Goal: Find specific page/section: Find specific page/section

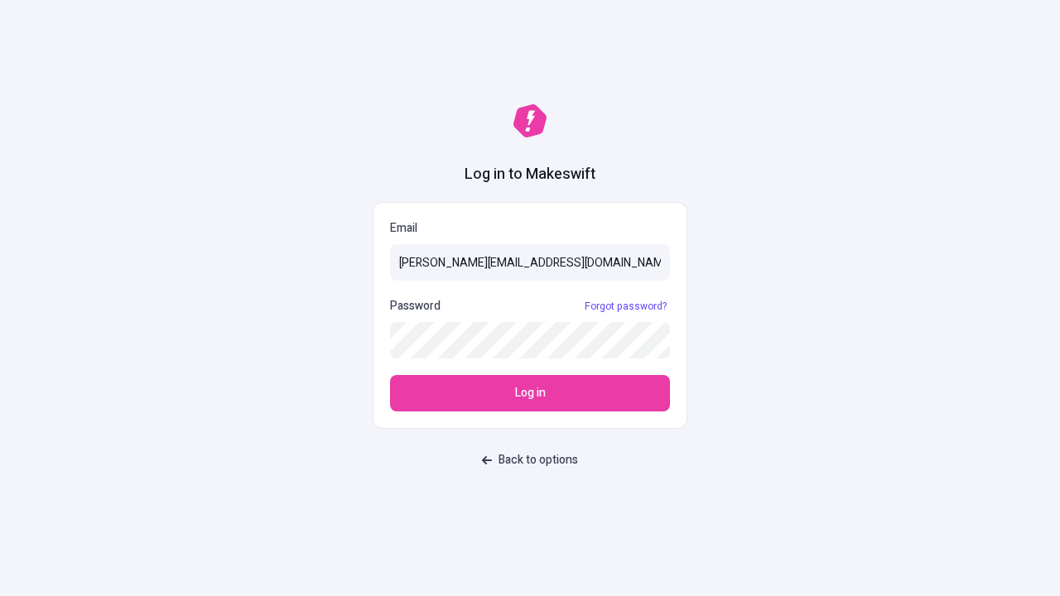
type input "[PERSON_NAME][EMAIL_ADDRESS][DOMAIN_NAME]"
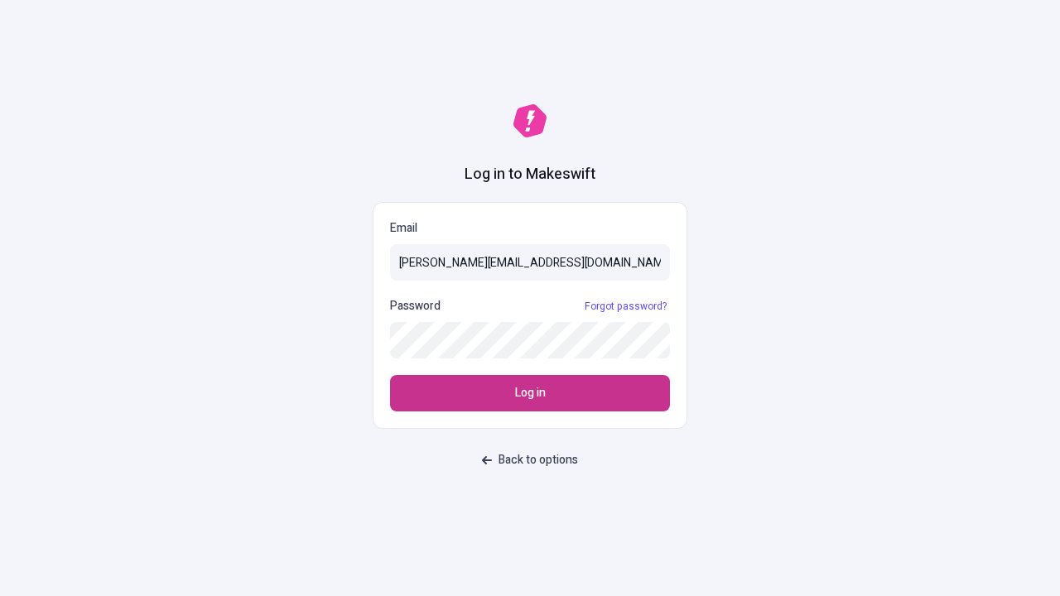
click at [530, 393] on span "Log in" at bounding box center [530, 393] width 31 height 18
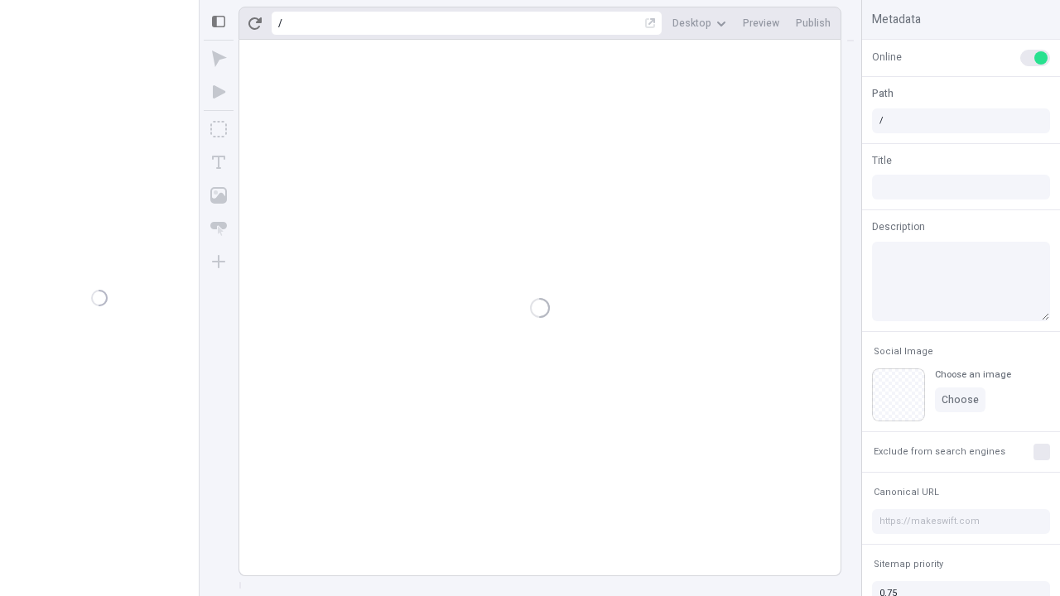
type input "/deep-link-soluta"
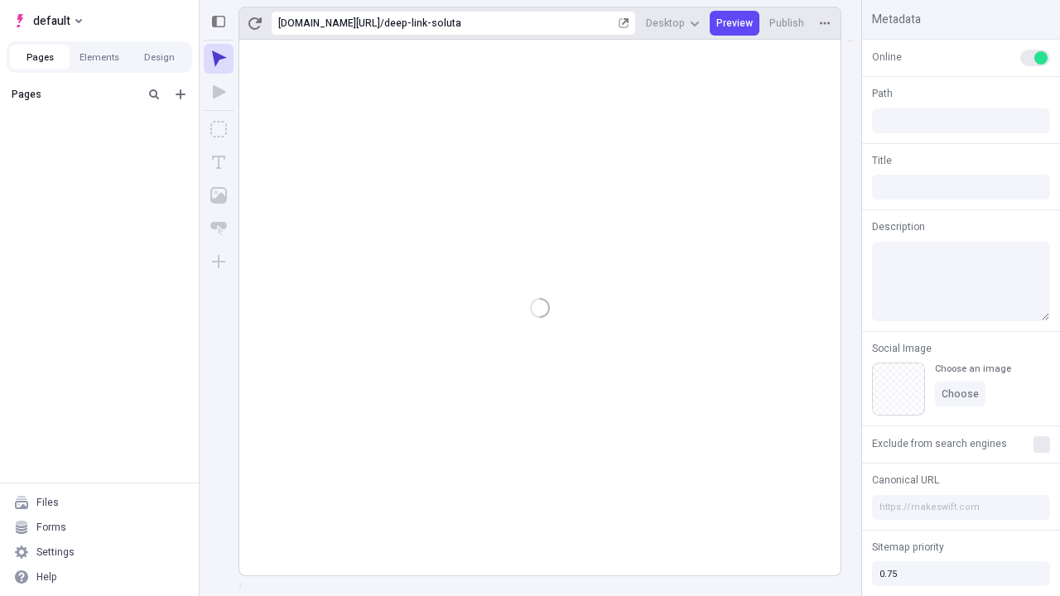
type input "/deep-link-soluta"
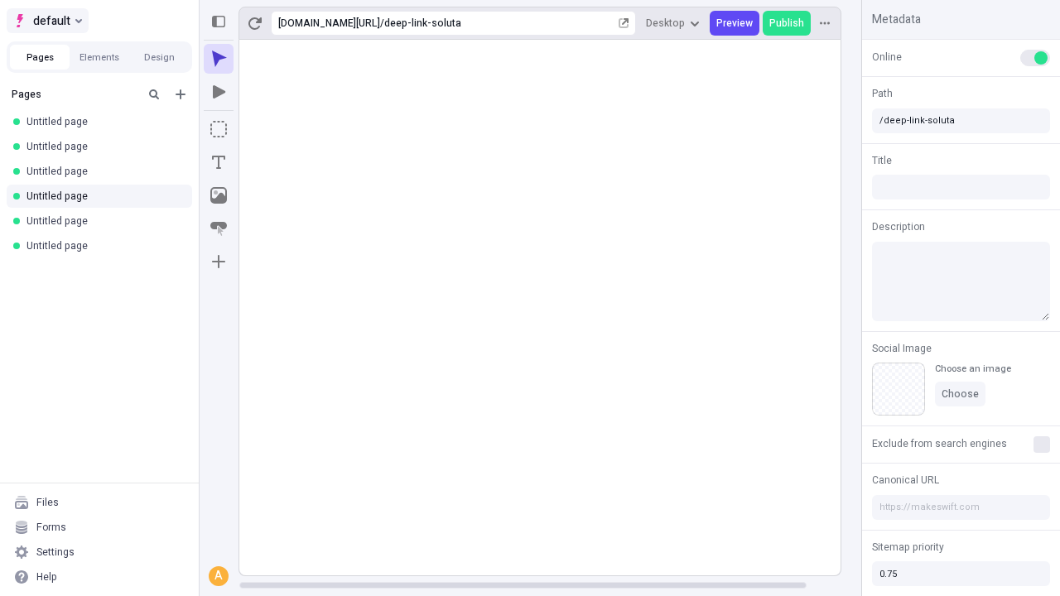
click at [46, 21] on span "default" at bounding box center [51, 21] width 37 height 20
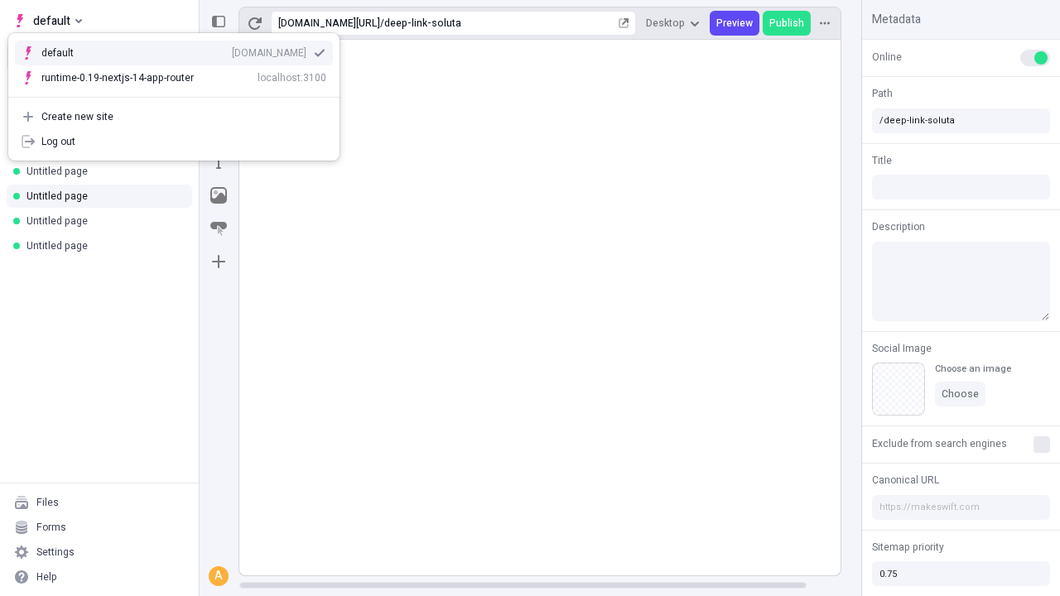
click at [232, 50] on div "[DOMAIN_NAME]" at bounding box center [269, 52] width 75 height 13
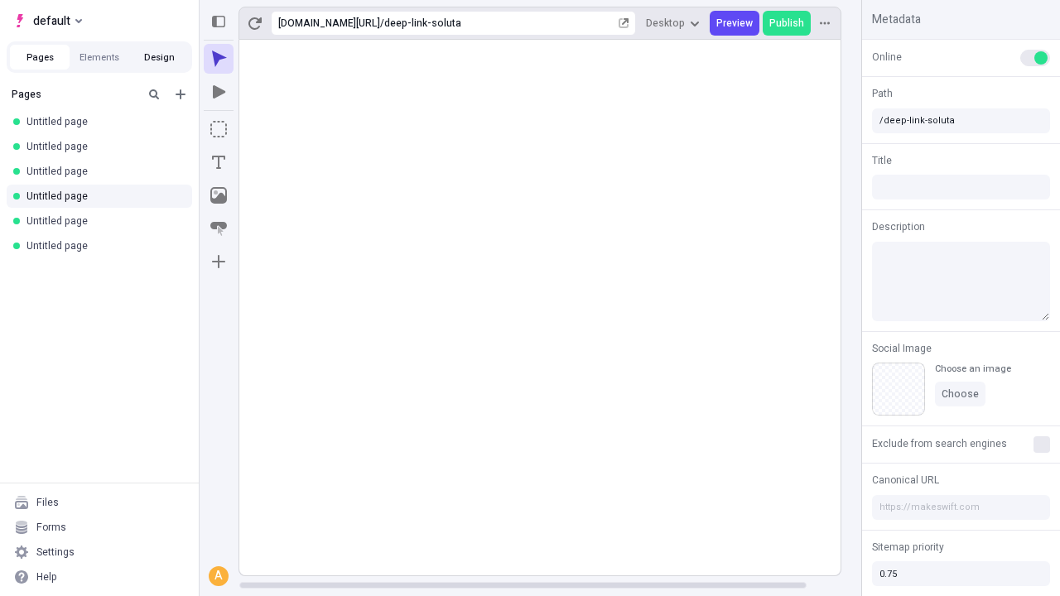
click at [159, 57] on button "Design" at bounding box center [159, 57] width 60 height 25
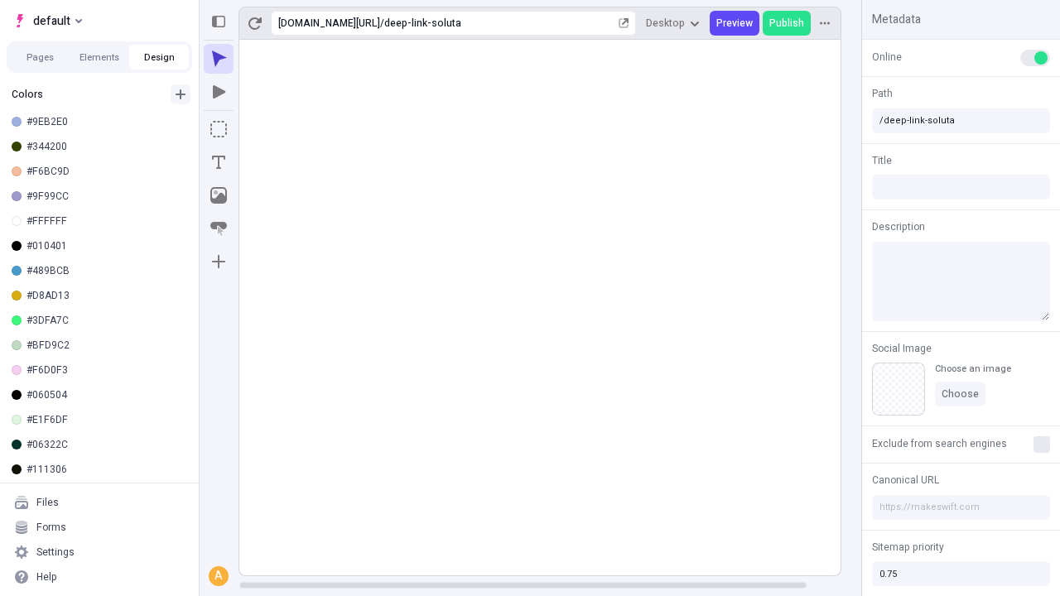
click at [181, 94] on icon "button" at bounding box center [181, 94] width 10 height 10
